Goal: Task Accomplishment & Management: Manage account settings

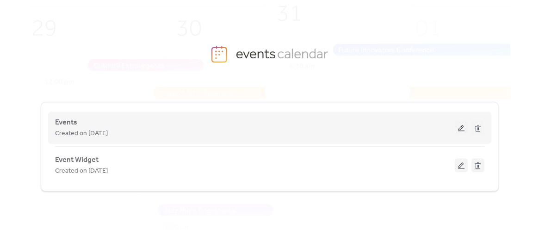
click at [154, 132] on div "Created on [DATE]" at bounding box center [255, 133] width 400 height 11
click at [462, 127] on button at bounding box center [461, 128] width 13 height 14
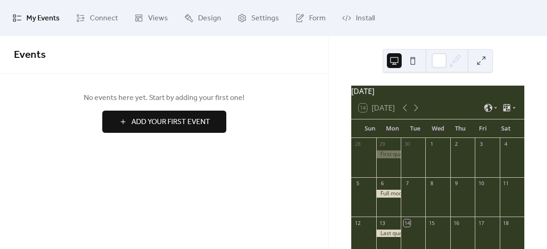
click at [393, 198] on div at bounding box center [388, 194] width 25 height 8
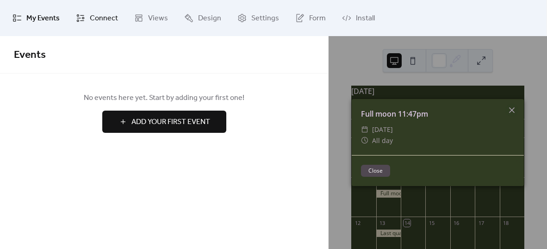
click at [103, 21] on span "Connect" at bounding box center [104, 18] width 28 height 15
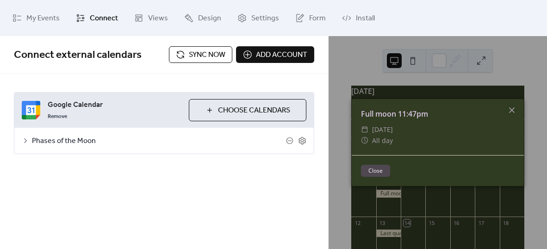
click at [216, 57] on span "Sync now" at bounding box center [207, 55] width 37 height 11
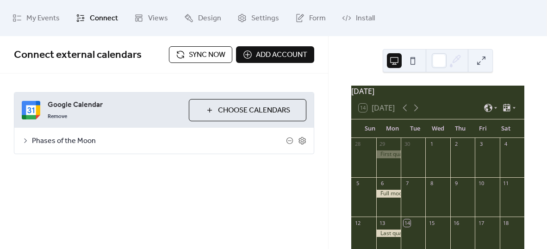
click at [216, 57] on span "Sync now" at bounding box center [207, 55] width 37 height 11
click at [252, 111] on span "Choose Calendars" at bounding box center [254, 110] width 72 height 11
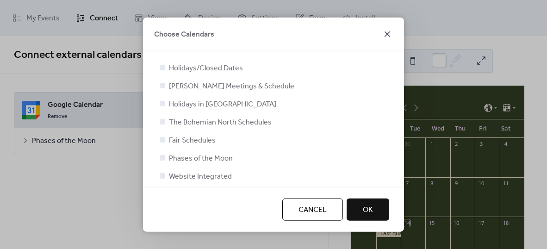
click at [389, 31] on icon at bounding box center [387, 34] width 11 height 11
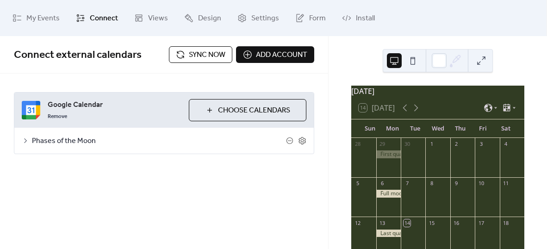
click at [273, 55] on span "Add account" at bounding box center [281, 55] width 51 height 11
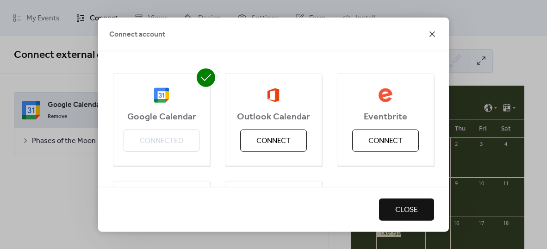
click at [434, 31] on icon at bounding box center [432, 34] width 11 height 11
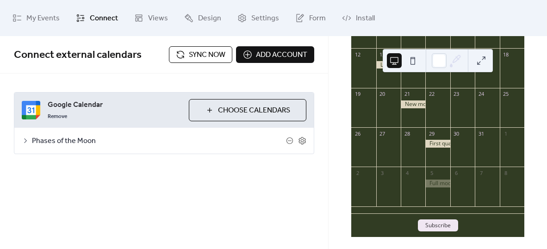
scroll to position [176, 0]
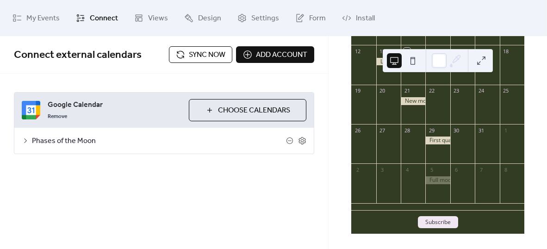
click at [180, 55] on button "Sync now" at bounding box center [200, 54] width 63 height 17
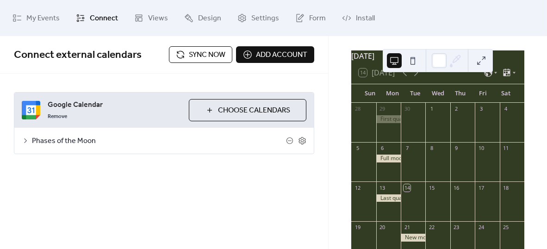
scroll to position [51, 0]
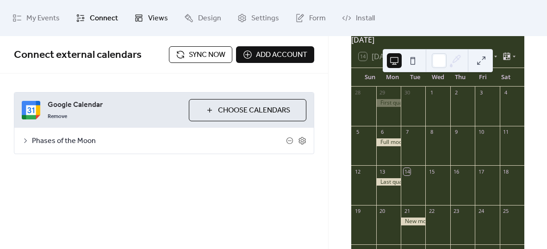
click at [162, 20] on span "Views" at bounding box center [158, 18] width 20 height 15
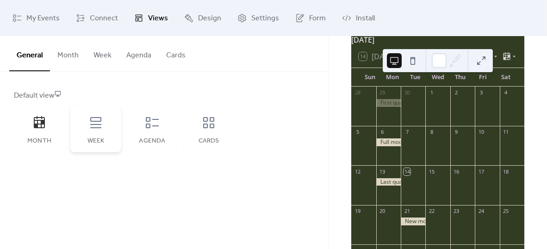
click at [99, 122] on icon at bounding box center [95, 122] width 15 height 15
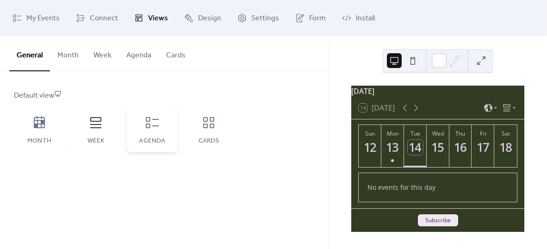
click at [154, 131] on div "Agenda" at bounding box center [152, 129] width 51 height 46
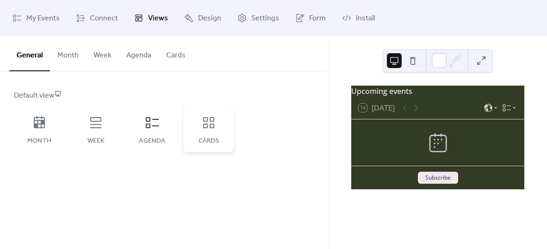
click at [212, 129] on icon at bounding box center [208, 122] width 15 height 15
click at [37, 121] on icon at bounding box center [39, 122] width 11 height 12
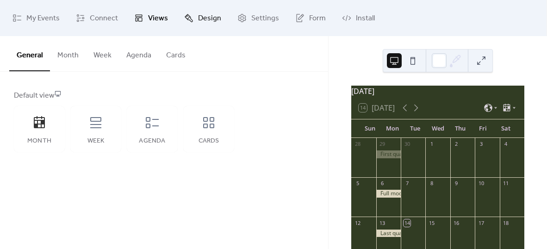
click at [219, 22] on link "Design" at bounding box center [202, 18] width 51 height 29
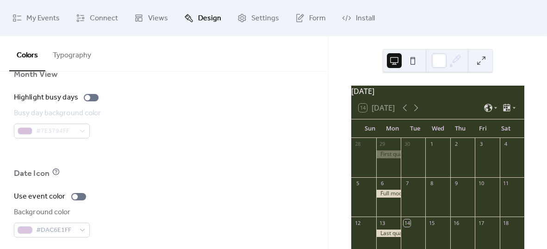
scroll to position [719, 0]
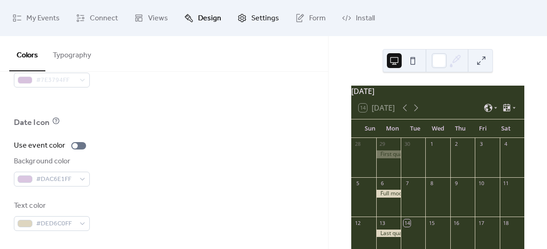
click at [265, 25] on span "Settings" at bounding box center [265, 18] width 28 height 15
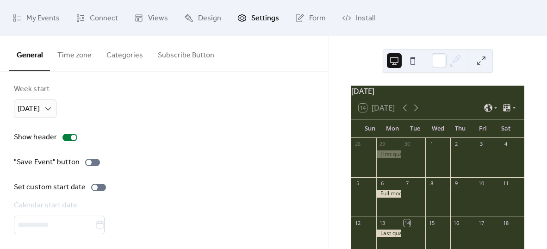
scroll to position [106, 0]
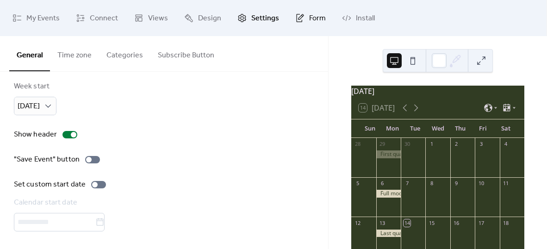
click at [310, 17] on span "Form" at bounding box center [317, 18] width 17 height 15
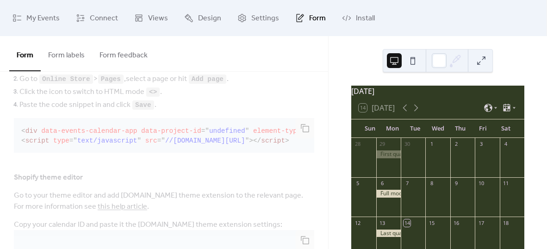
scroll to position [286, 0]
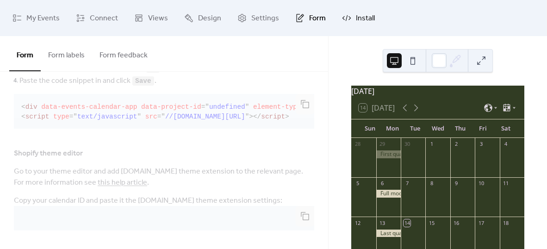
click at [362, 20] on span "Install" at bounding box center [365, 18] width 19 height 15
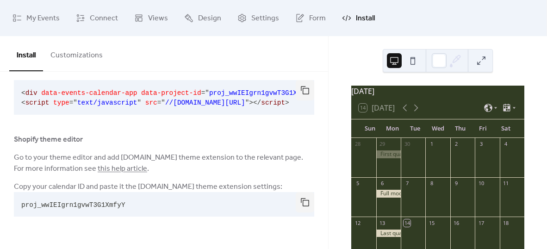
scroll to position [88, 0]
click at [44, 14] on span "My Events" at bounding box center [42, 18] width 33 height 15
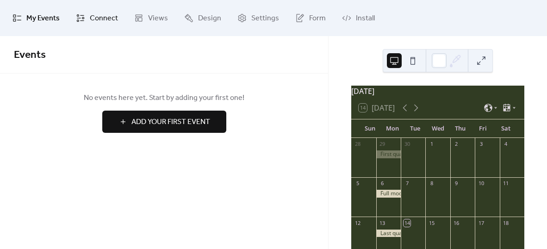
click at [106, 10] on link "Connect" at bounding box center [97, 18] width 56 height 29
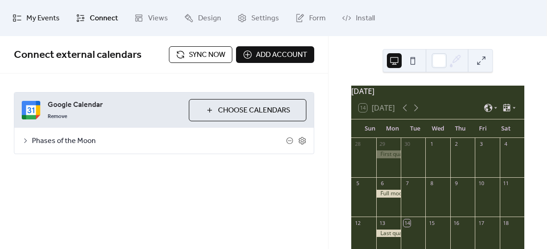
click at [49, 12] on span "My Events" at bounding box center [42, 18] width 33 height 15
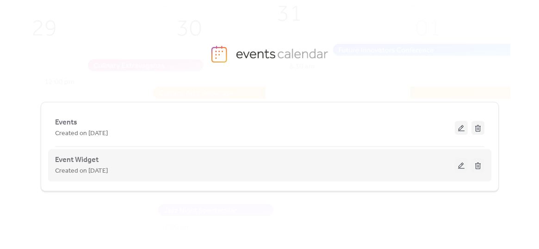
click at [462, 163] on button at bounding box center [461, 165] width 13 height 14
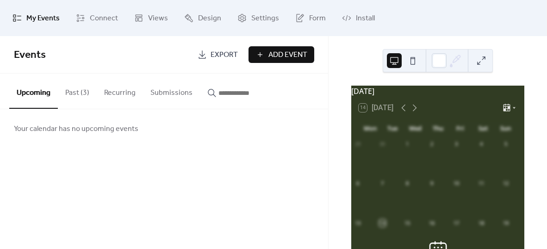
click at [76, 92] on button "Past (3)" at bounding box center [77, 91] width 39 height 34
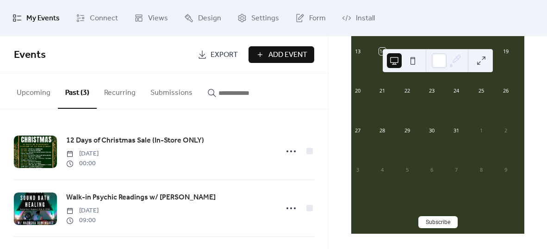
click at [107, 93] on button "Recurring" at bounding box center [120, 91] width 46 height 34
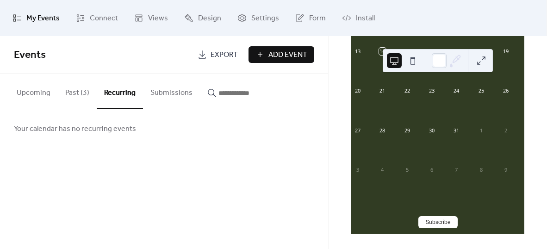
click at [41, 90] on button "Upcoming" at bounding box center [33, 91] width 49 height 34
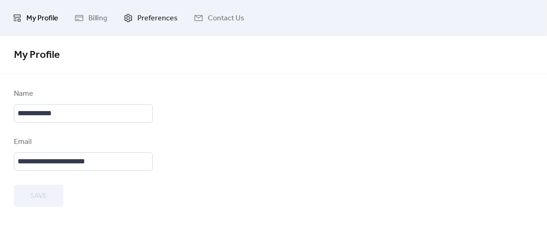
click at [143, 20] on span "Preferences" at bounding box center [157, 18] width 40 height 15
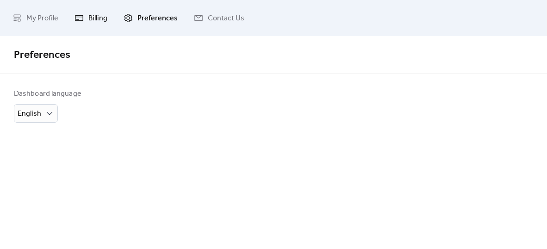
click at [75, 18] on icon at bounding box center [79, 17] width 9 height 9
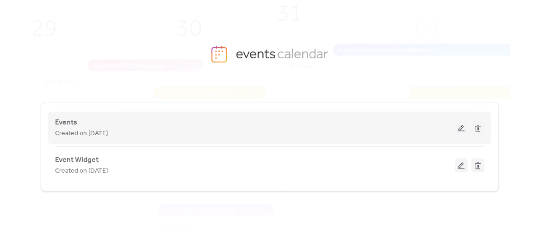
click at [464, 128] on button at bounding box center [461, 128] width 13 height 14
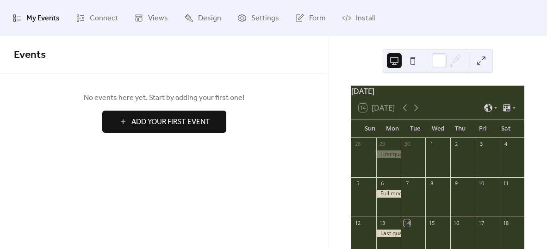
click at [416, 66] on button at bounding box center [413, 60] width 15 height 15
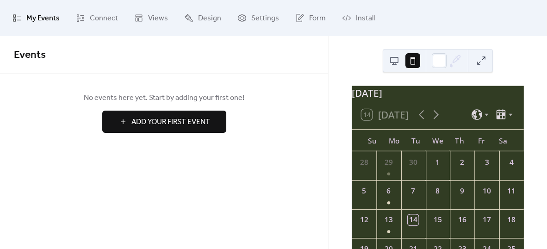
click at [396, 61] on button at bounding box center [394, 60] width 15 height 15
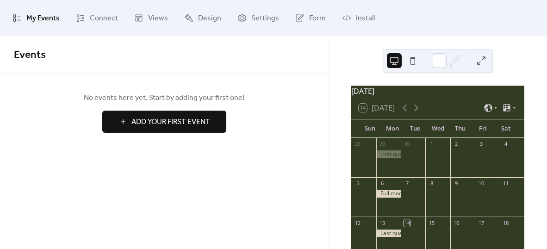
click at [476, 57] on button at bounding box center [481, 60] width 15 height 15
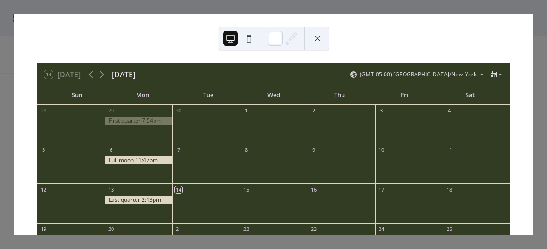
click at [322, 41] on button at bounding box center [317, 38] width 15 height 15
